Goal: Navigation & Orientation: Find specific page/section

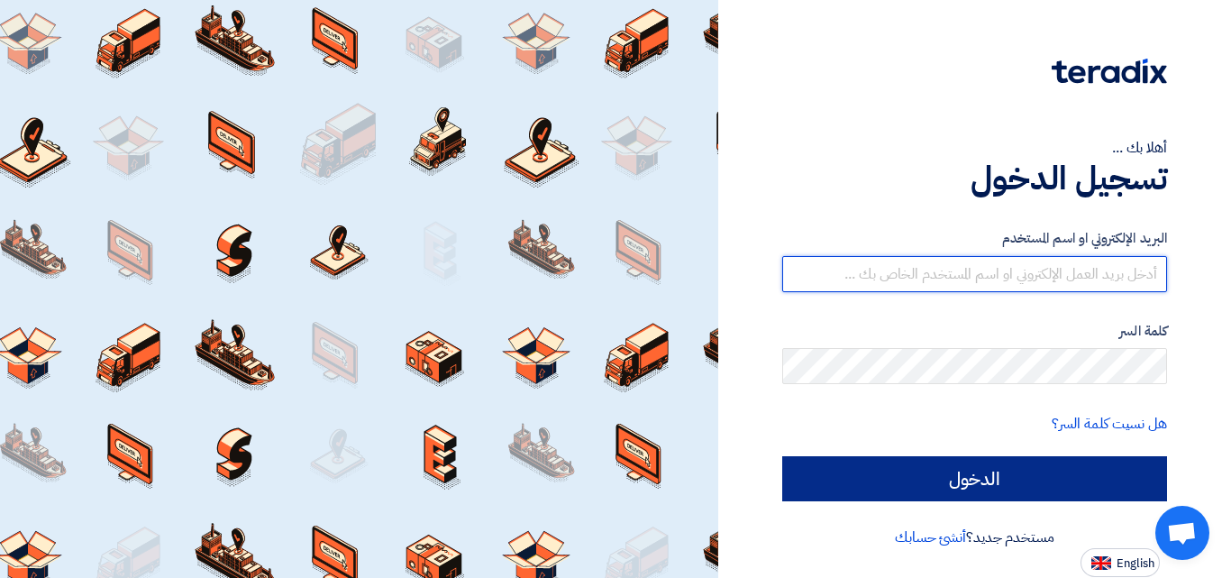
type input "[EMAIL_ADDRESS][DOMAIN_NAME]"
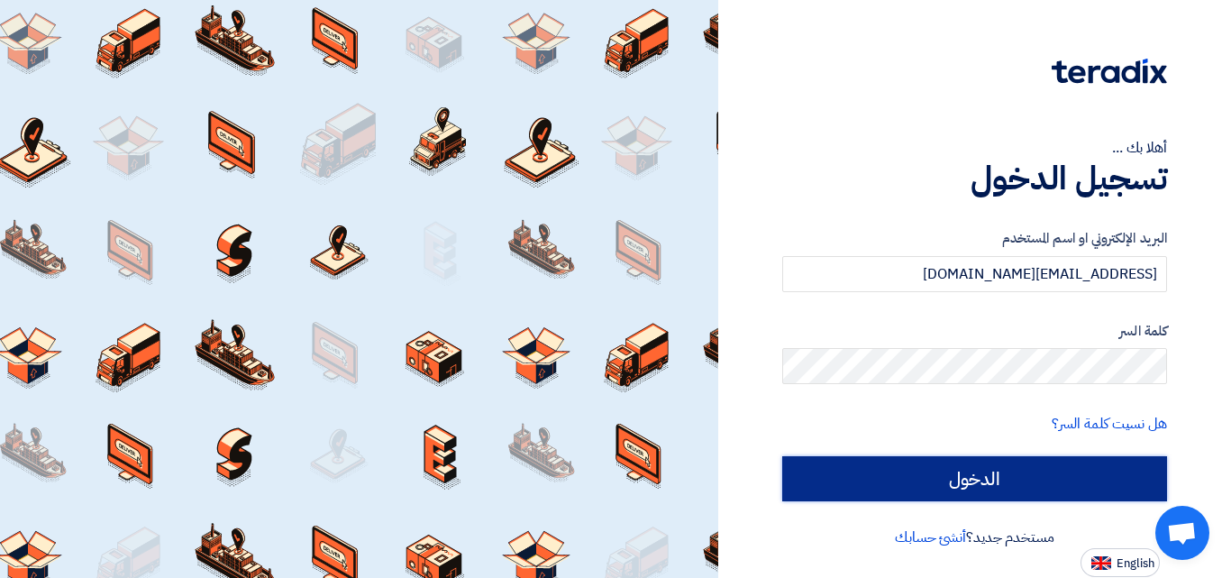
click at [980, 478] on input "الدخول" at bounding box center [974, 478] width 385 height 45
type input "Sign in"
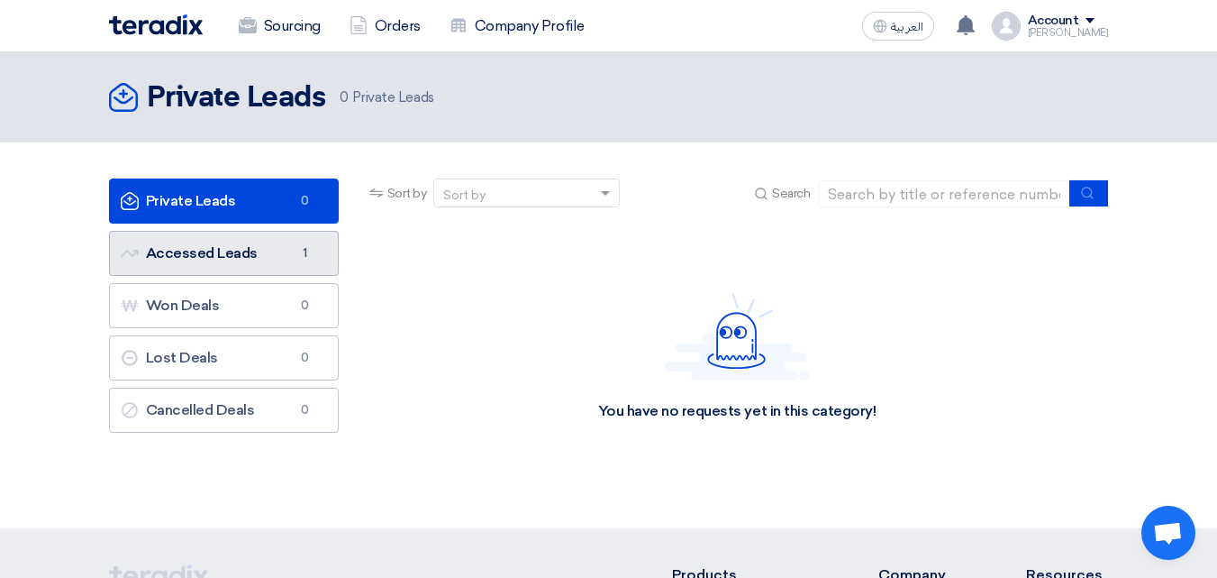
click at [302, 272] on link "Accessed Leads Accessed Leads 1" at bounding box center [224, 253] width 230 height 45
